Goal: Task Accomplishment & Management: Manage account settings

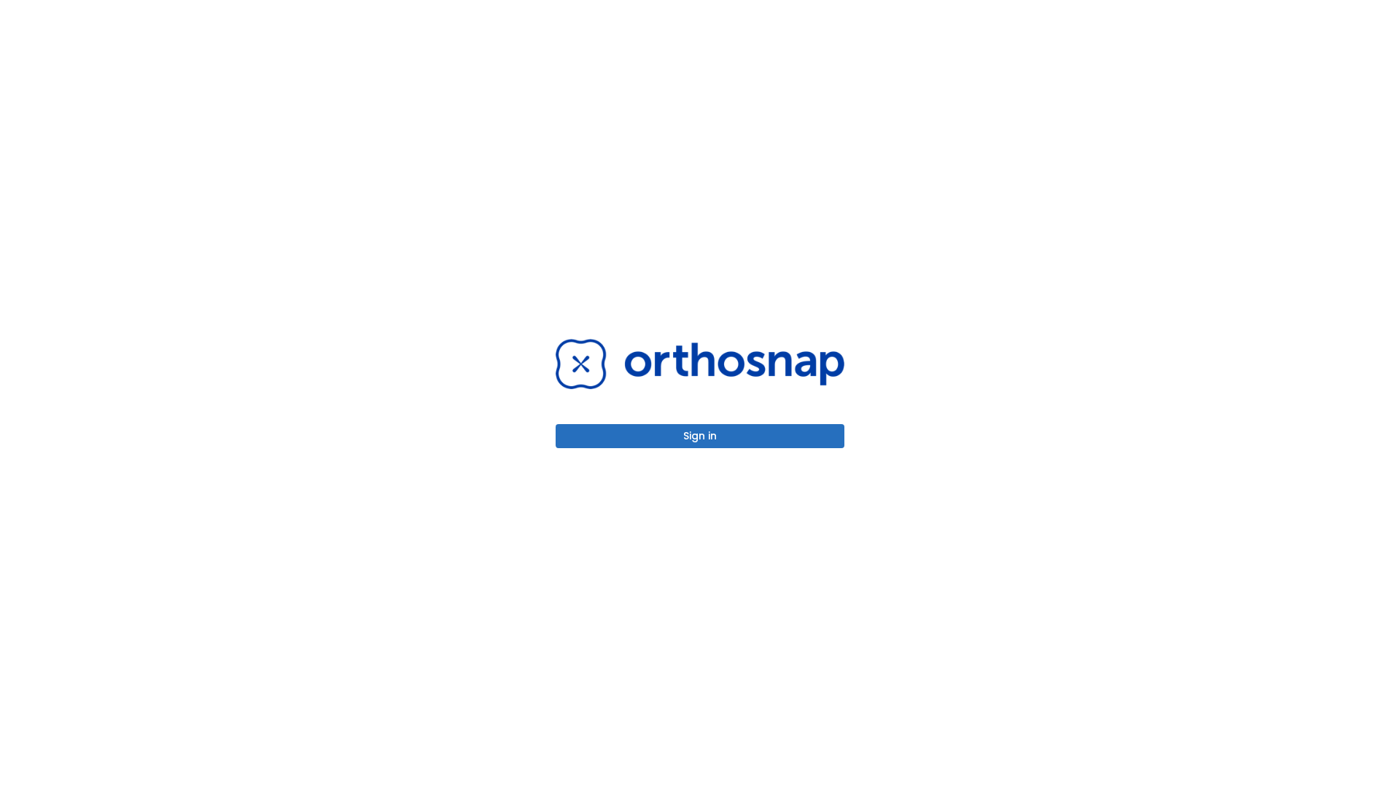
click at [700, 436] on button "Sign in" at bounding box center [699, 436] width 289 height 24
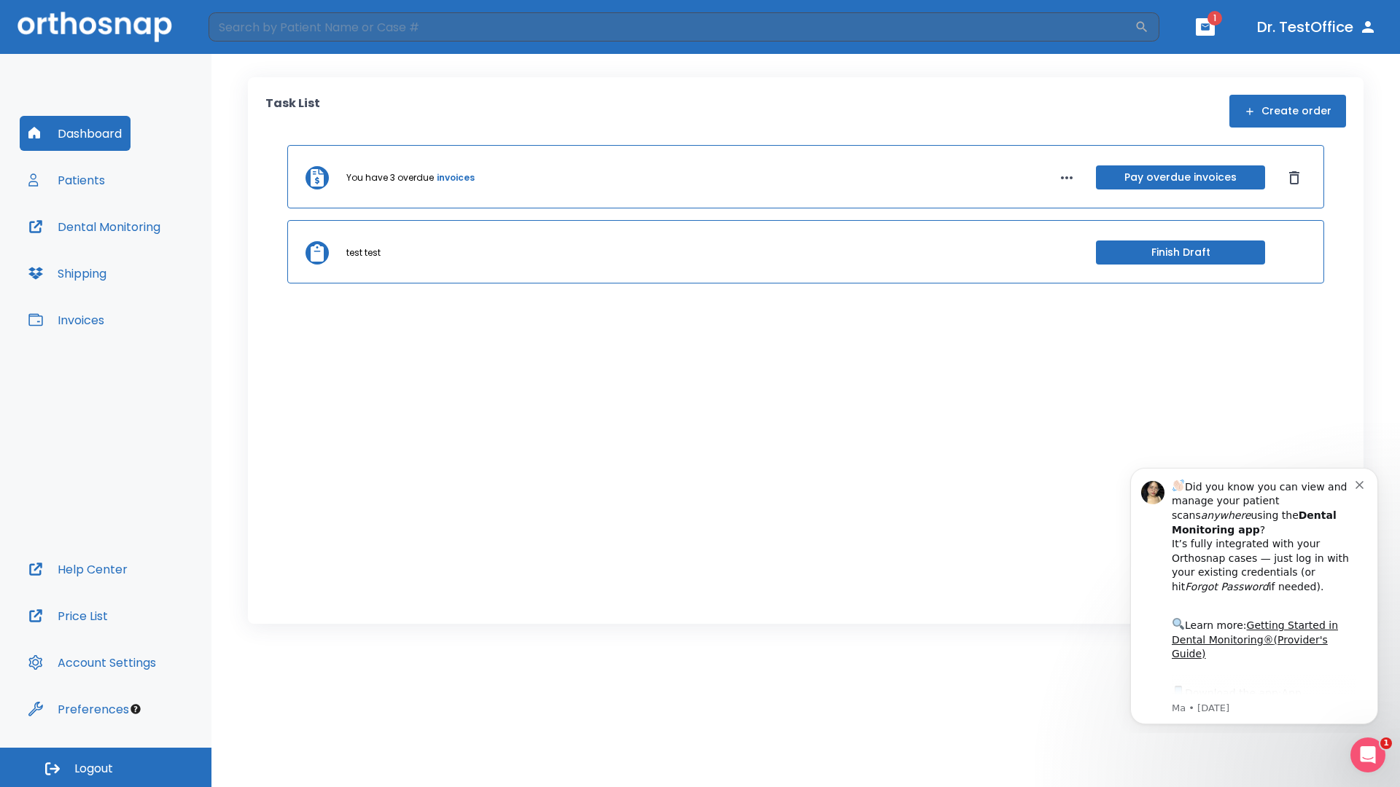
click at [106, 768] on span "Logout" at bounding box center [93, 769] width 39 height 16
